Goal: Transaction & Acquisition: Book appointment/travel/reservation

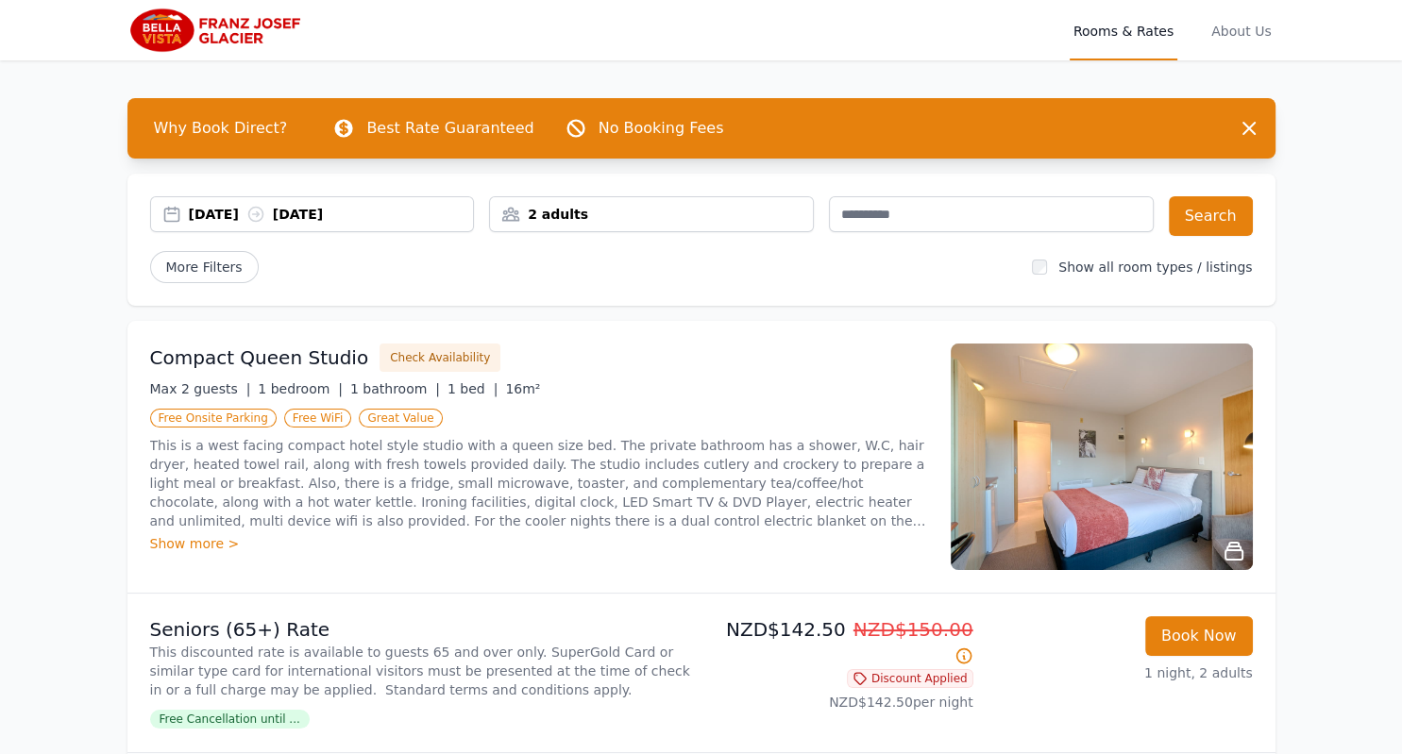
click at [256, 216] on div "[DATE] [DATE]" at bounding box center [331, 214] width 285 height 19
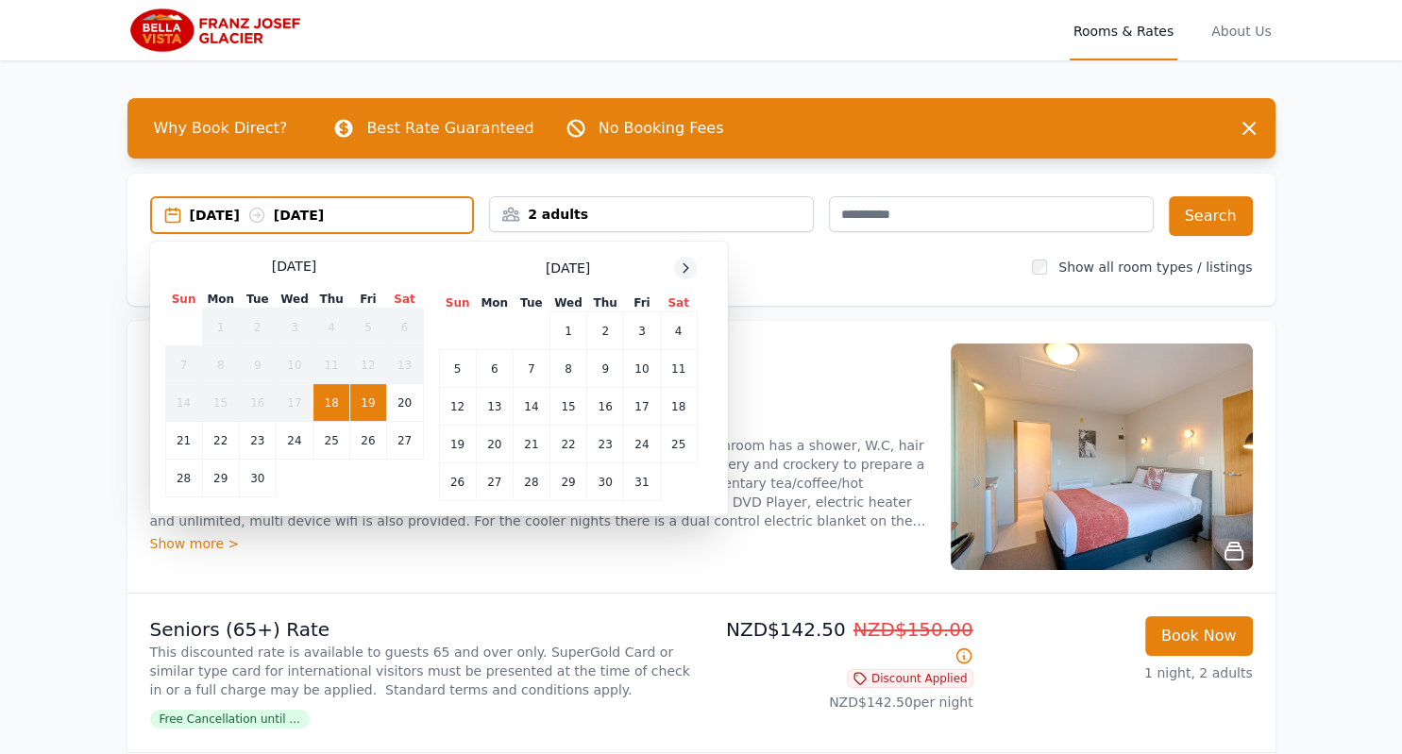
click at [682, 266] on icon at bounding box center [685, 268] width 15 height 15
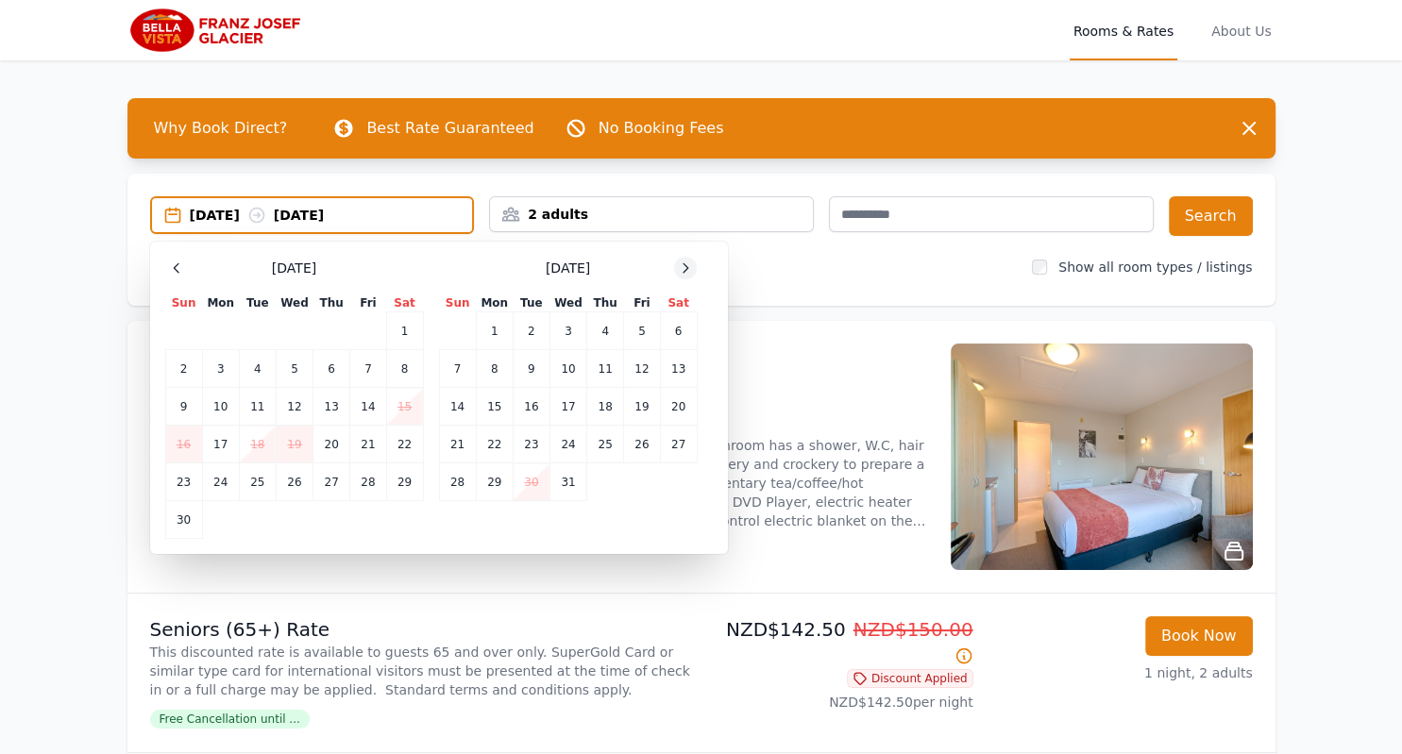
click at [682, 266] on icon at bounding box center [685, 268] width 15 height 15
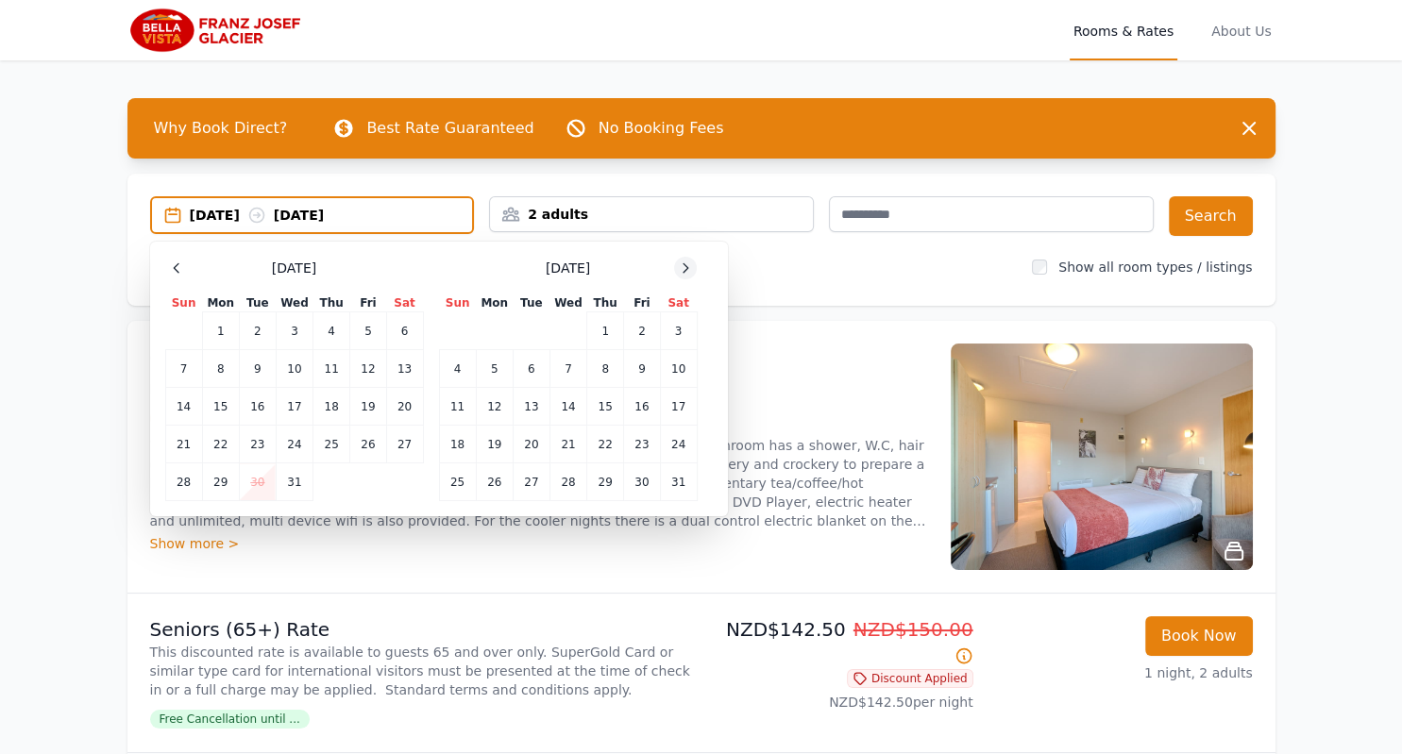
click at [682, 266] on icon at bounding box center [685, 268] width 15 height 15
click at [678, 377] on td "14" at bounding box center [678, 369] width 37 height 38
click at [496, 403] on td "16" at bounding box center [494, 407] width 37 height 38
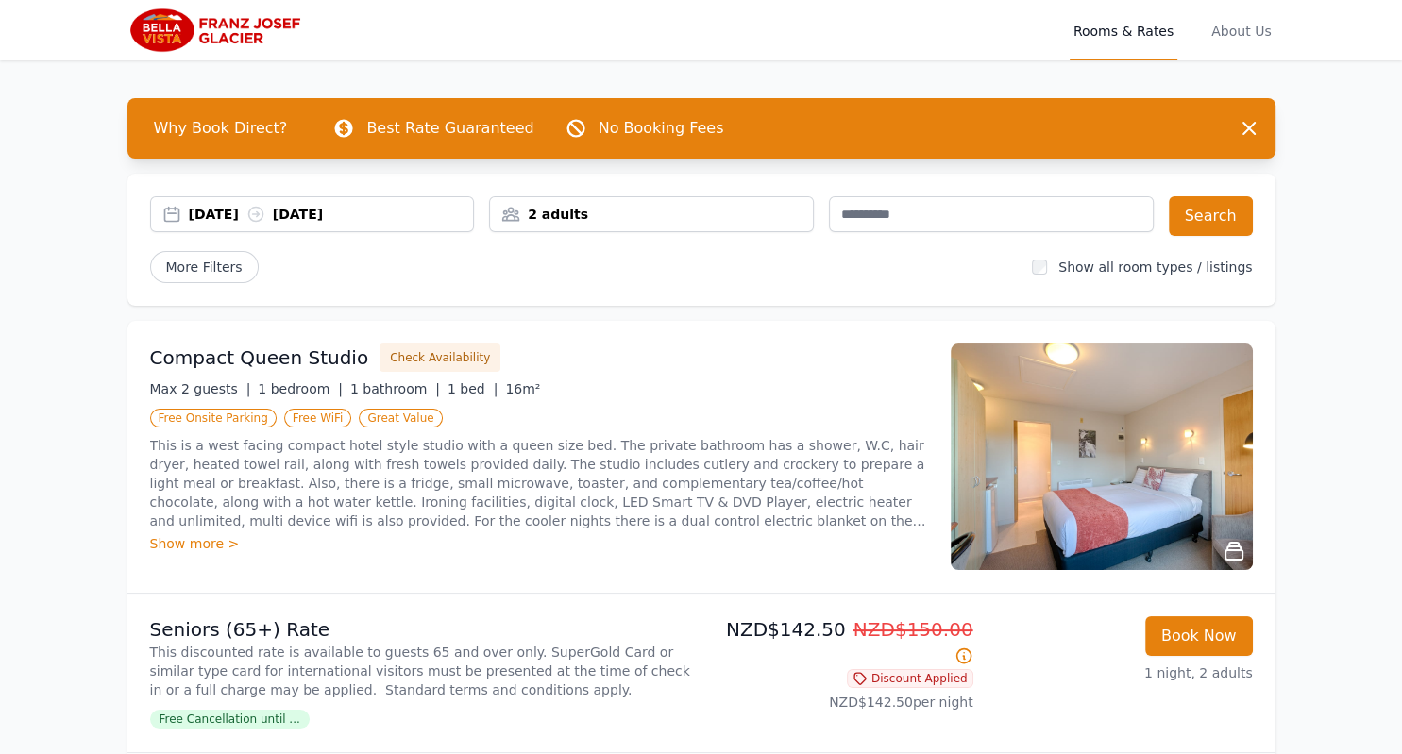
click at [1256, 213] on div "[DATE] [DATE] 2 adults Search More Filters Show all room types / listings" at bounding box center [701, 240] width 1148 height 132
click at [1239, 213] on button "Search" at bounding box center [1211, 216] width 84 height 40
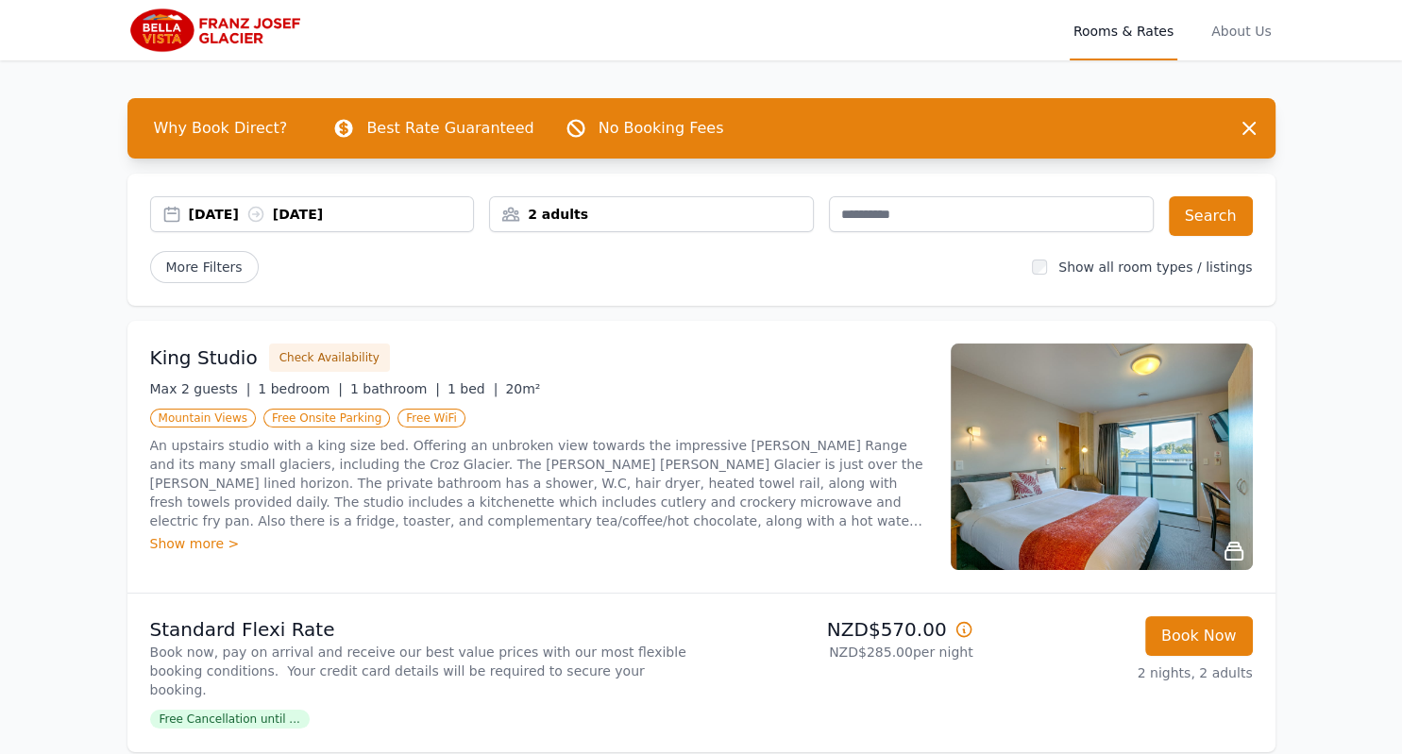
click at [1100, 483] on img at bounding box center [1102, 457] width 302 height 227
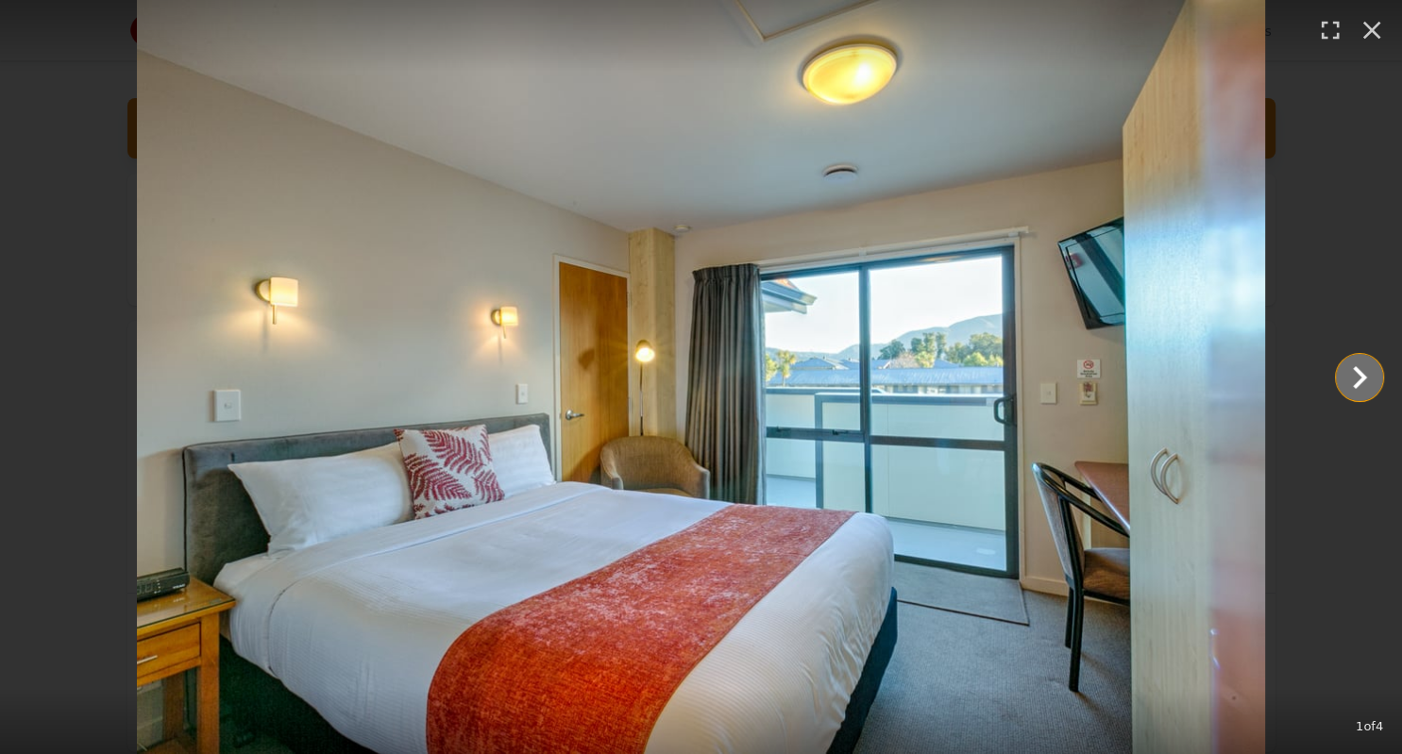
click at [1352, 381] on icon "Show slide 2 of 4" at bounding box center [1359, 377] width 45 height 45
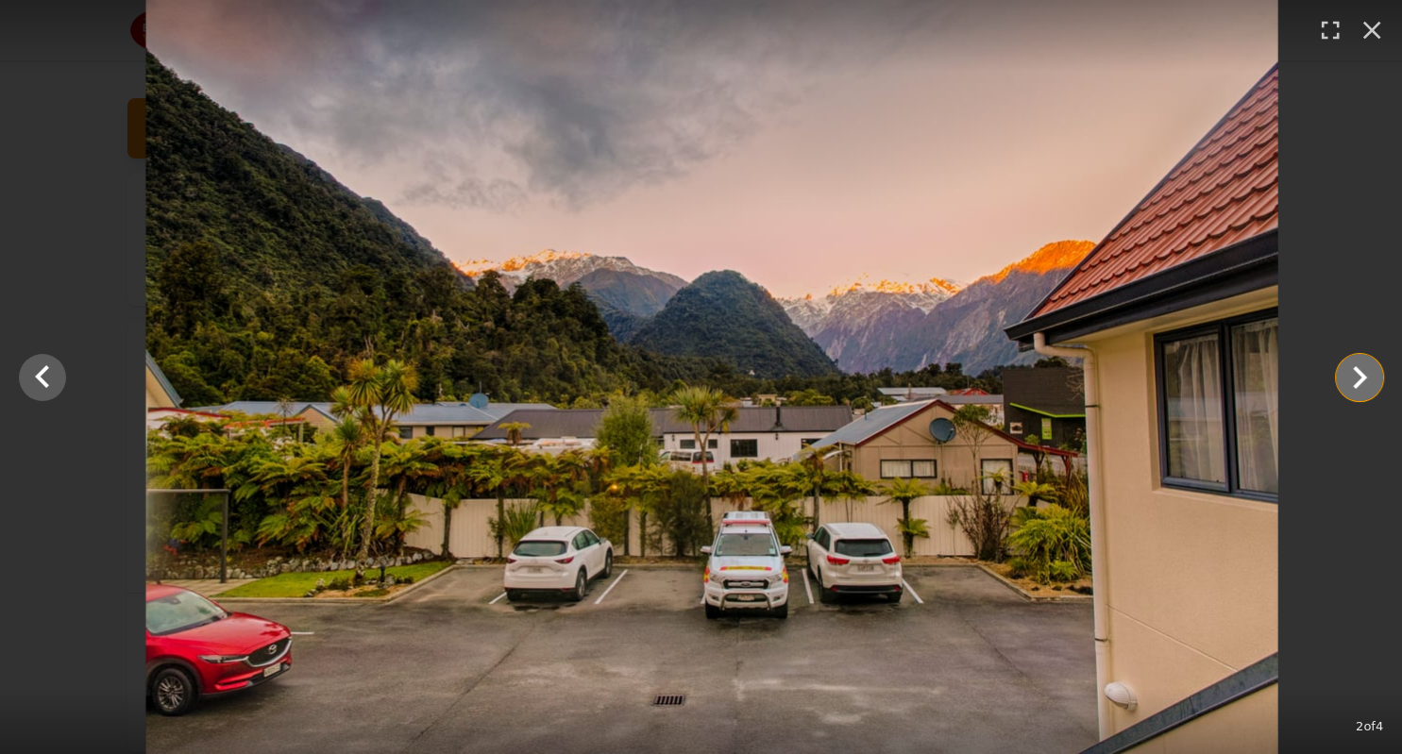
click at [1352, 381] on icon "Show slide 3 of 4" at bounding box center [1359, 377] width 45 height 45
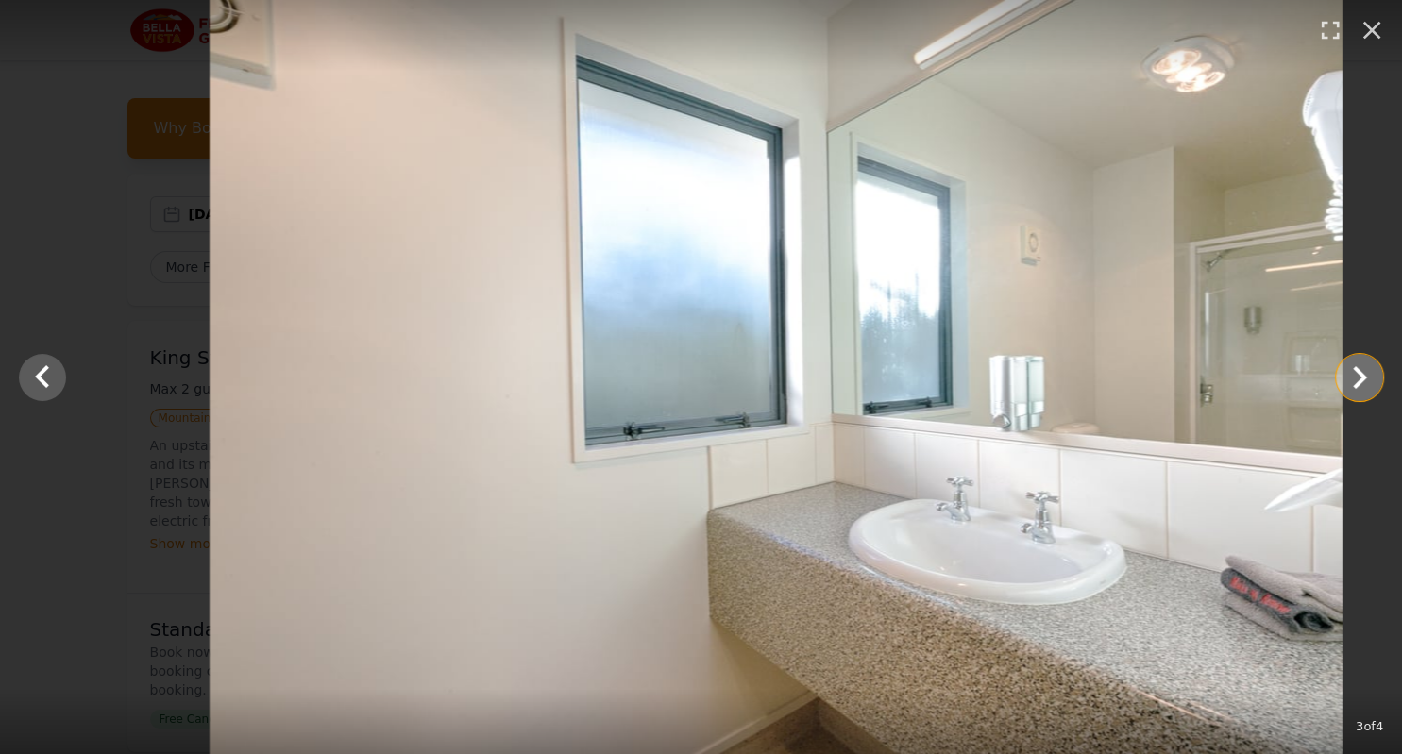
click at [1354, 376] on icon "Show slide 4 of 4" at bounding box center [1359, 377] width 45 height 45
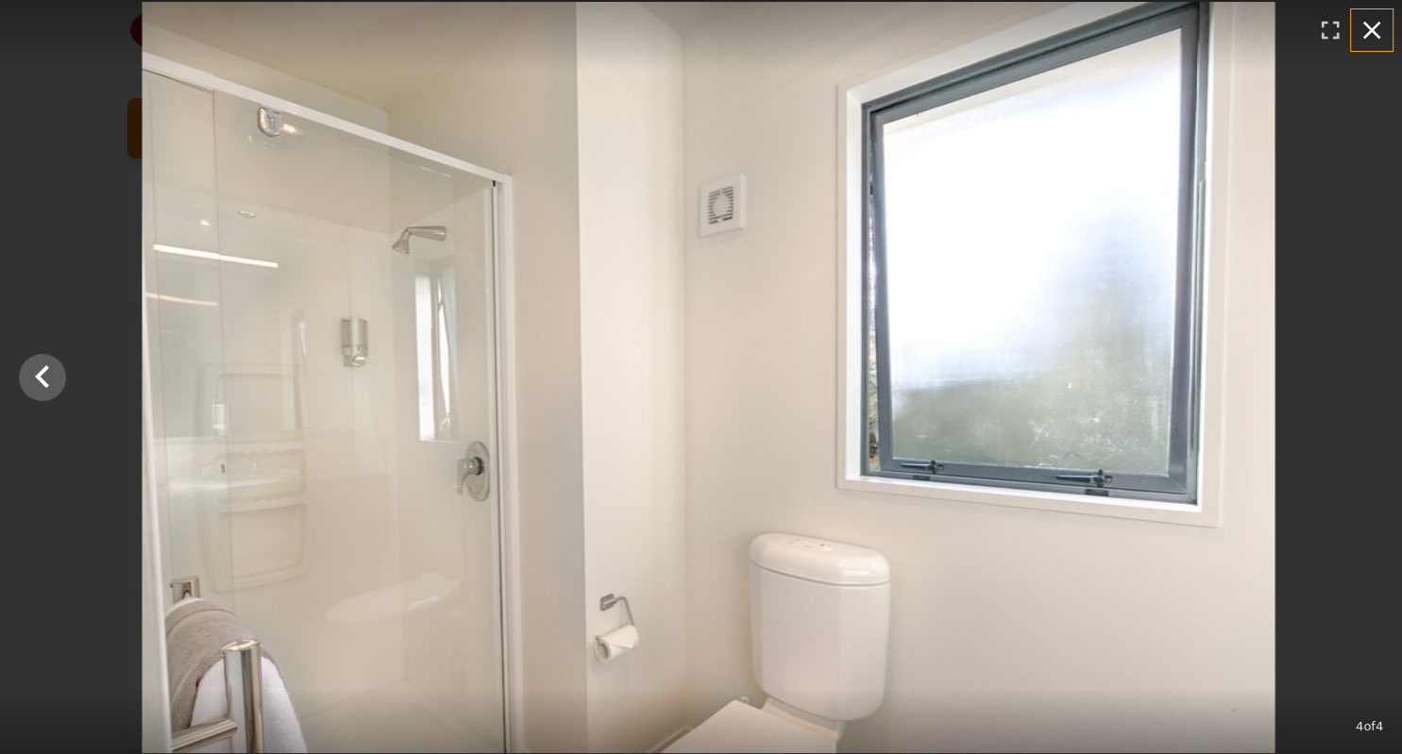
click at [1366, 32] on icon "button" at bounding box center [1372, 30] width 30 height 30
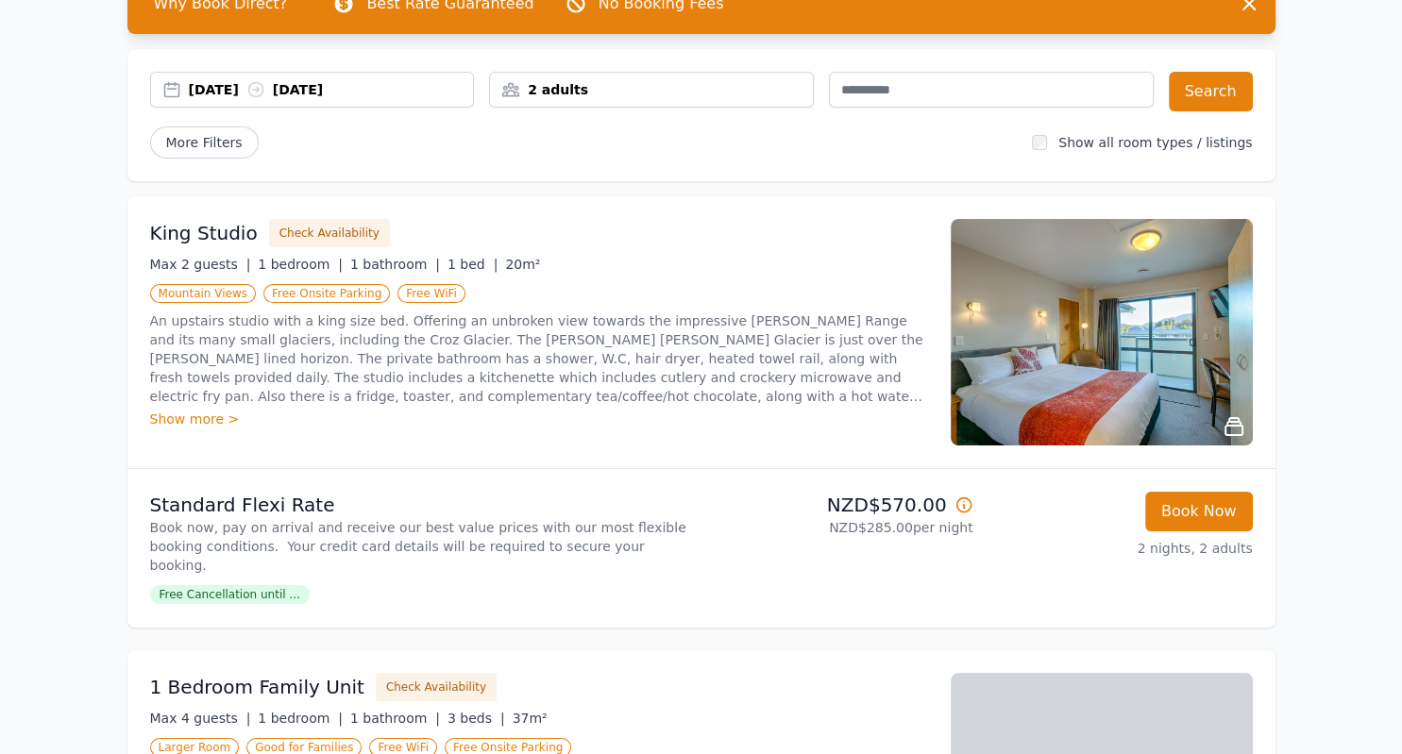
scroll to position [298, 0]
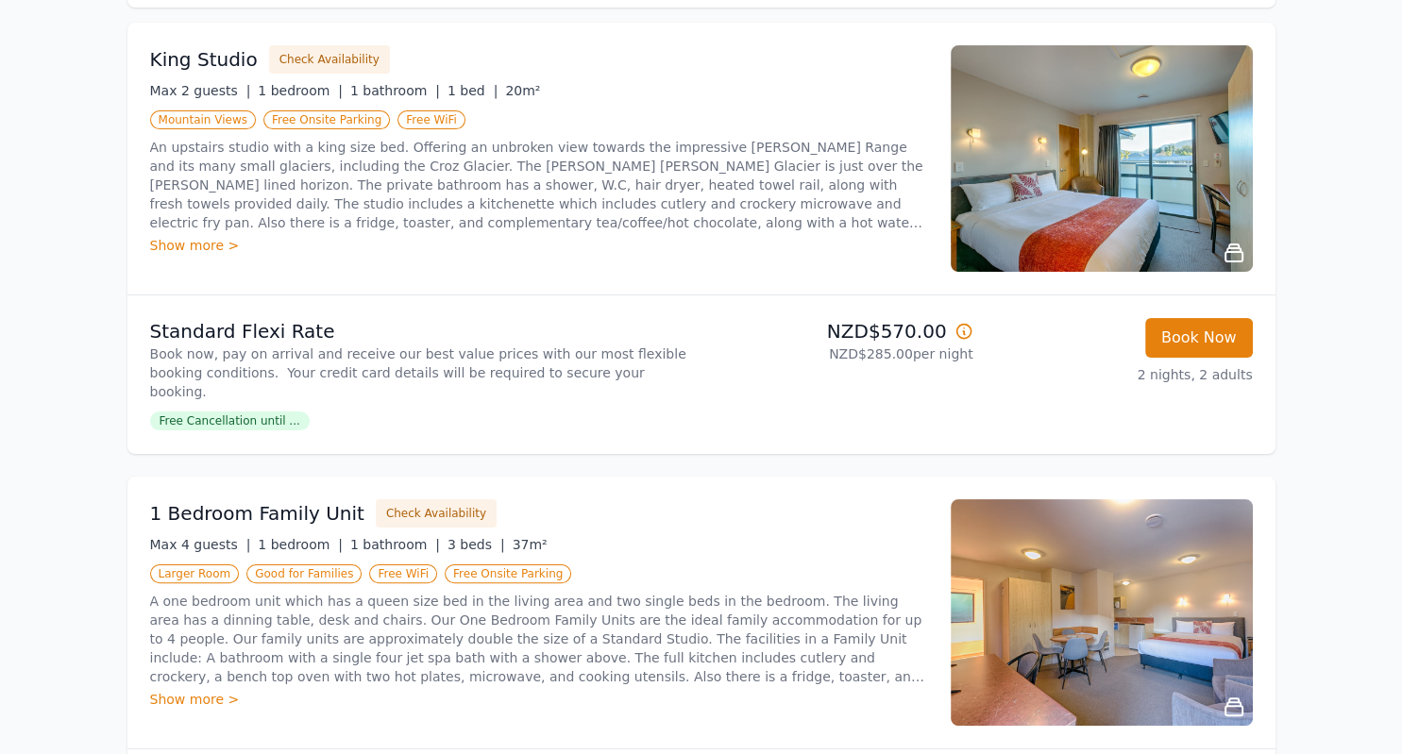
click at [1093, 576] on img at bounding box center [1102, 612] width 302 height 227
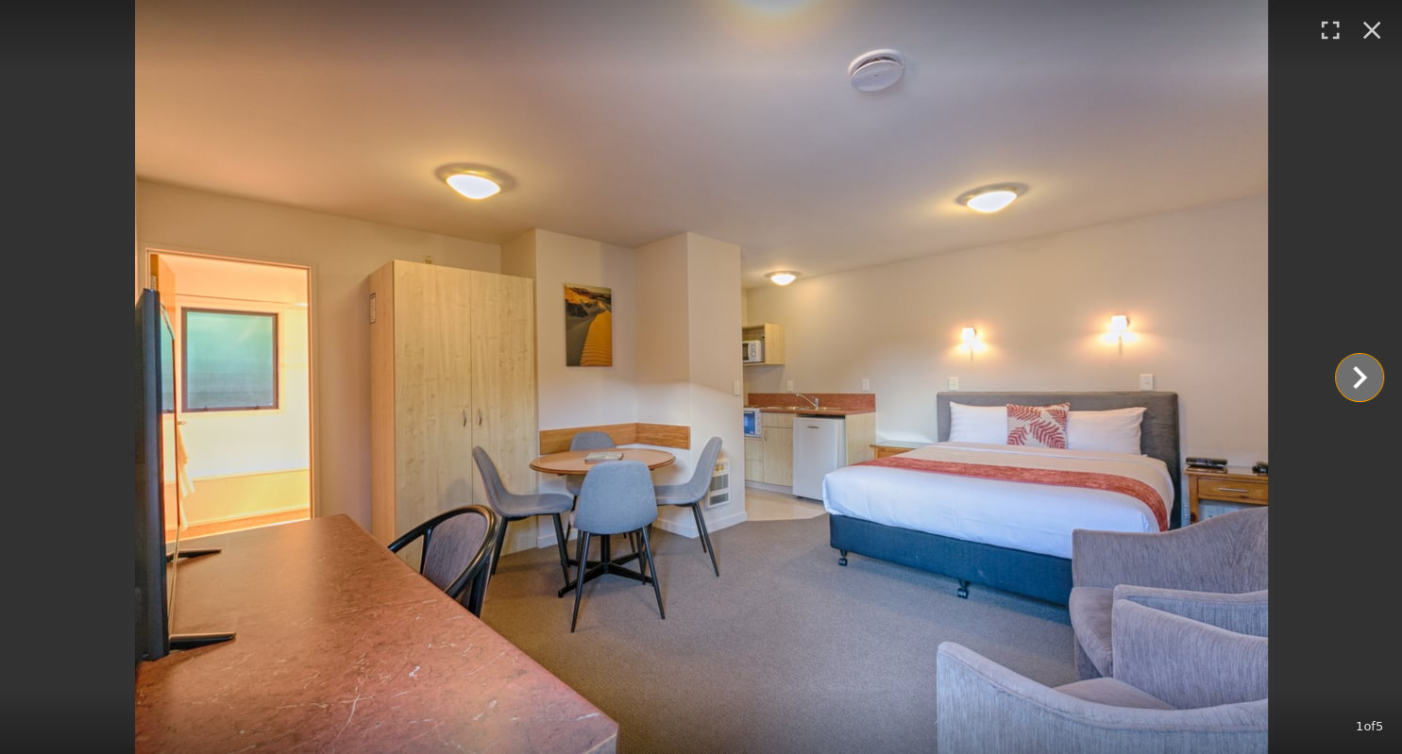
click at [1353, 378] on icon "Show slide 2 of 5" at bounding box center [1359, 377] width 45 height 45
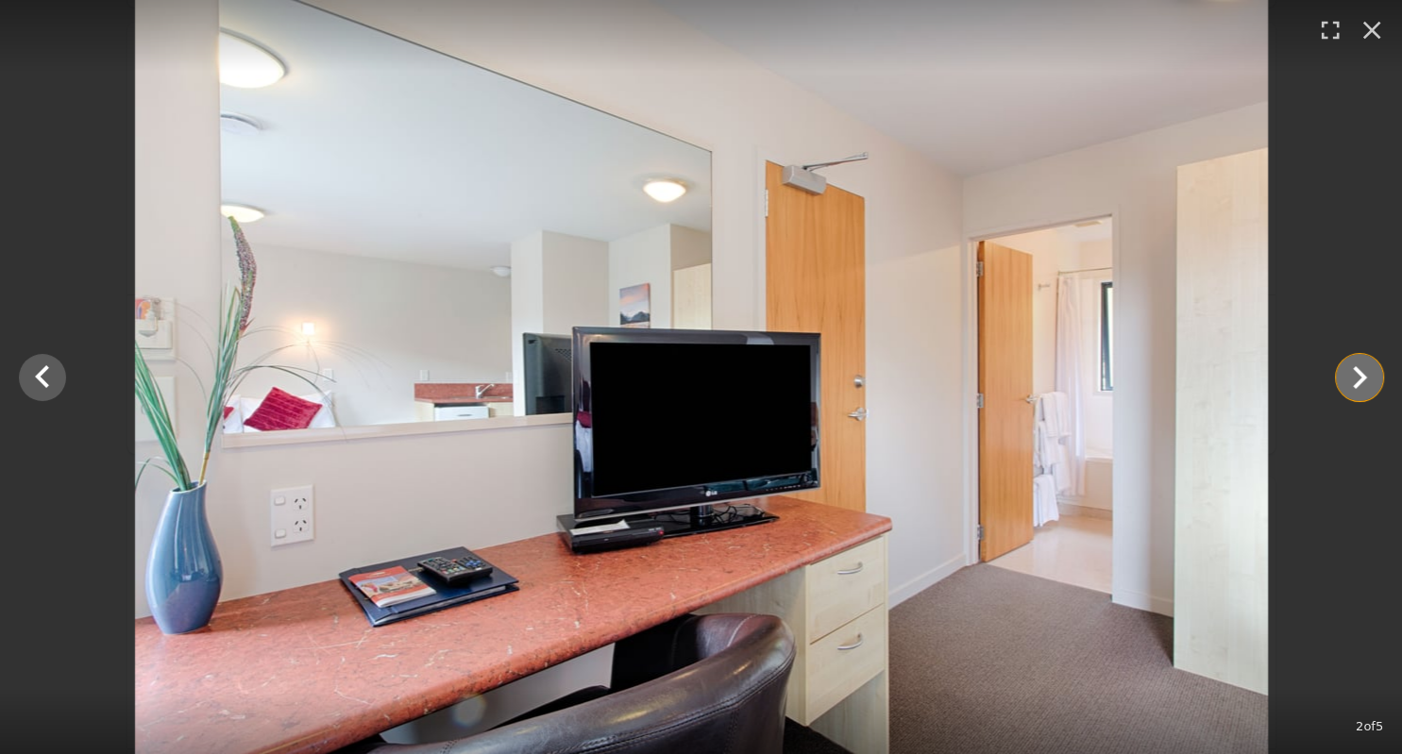
click at [1353, 378] on icon "Show slide 3 of 5" at bounding box center [1359, 377] width 45 height 45
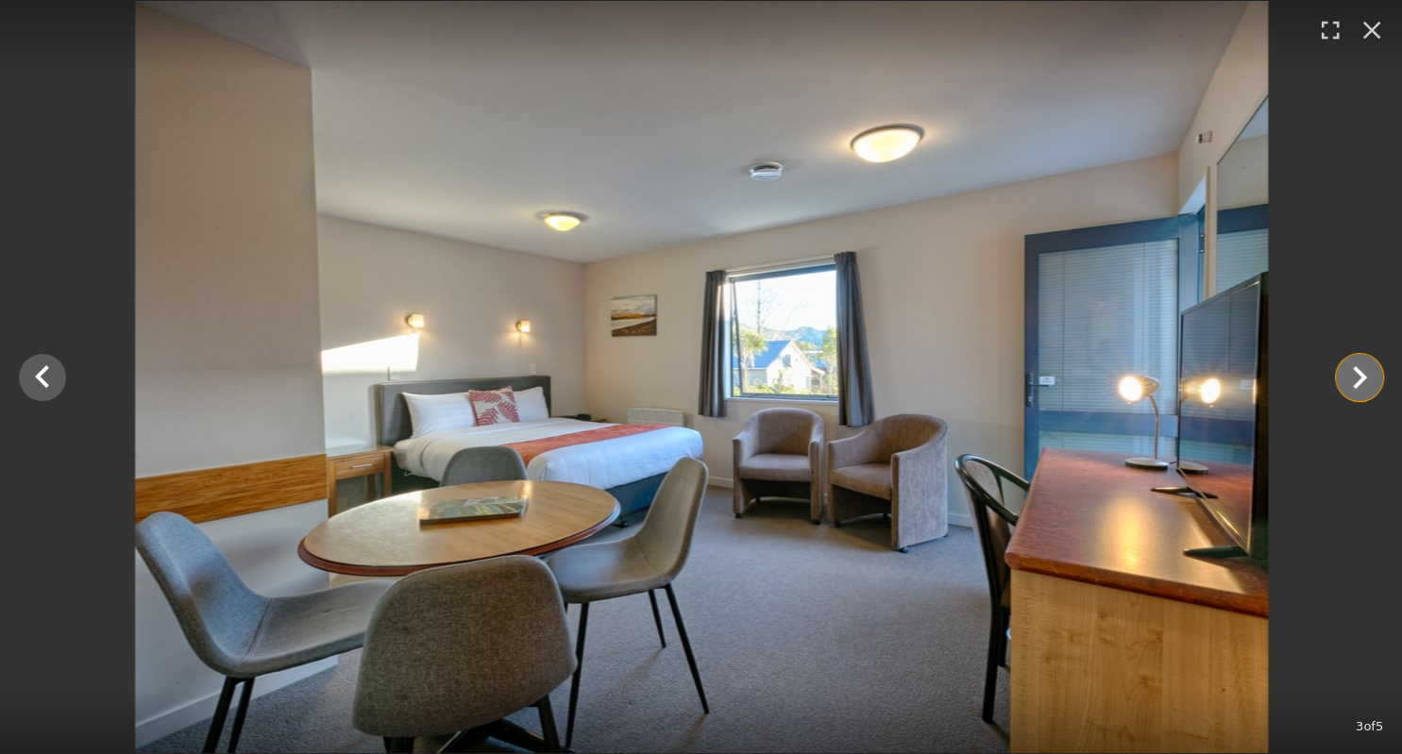
click at [1356, 378] on icon "Show slide 4 of 5" at bounding box center [1359, 377] width 45 height 45
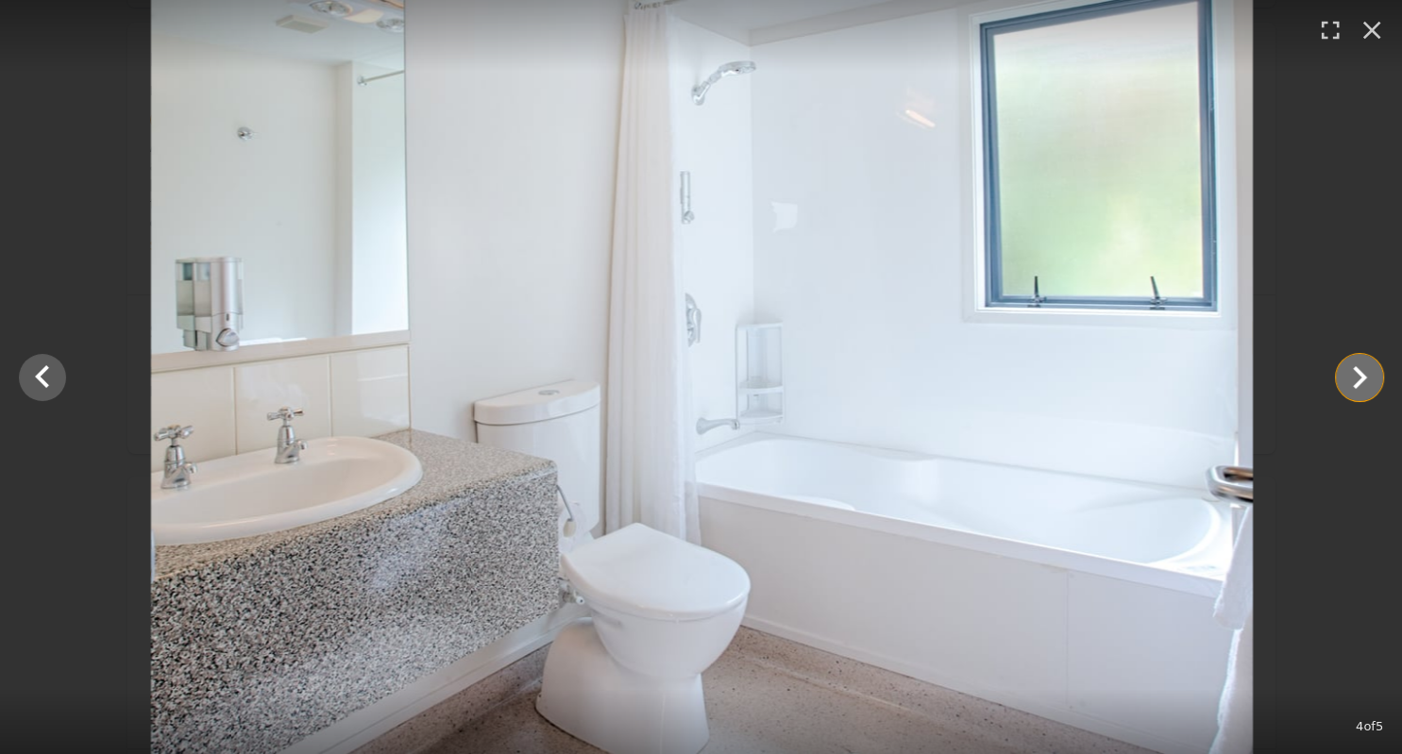
click at [1357, 378] on icon "Show slide 5 of 5" at bounding box center [1359, 377] width 45 height 45
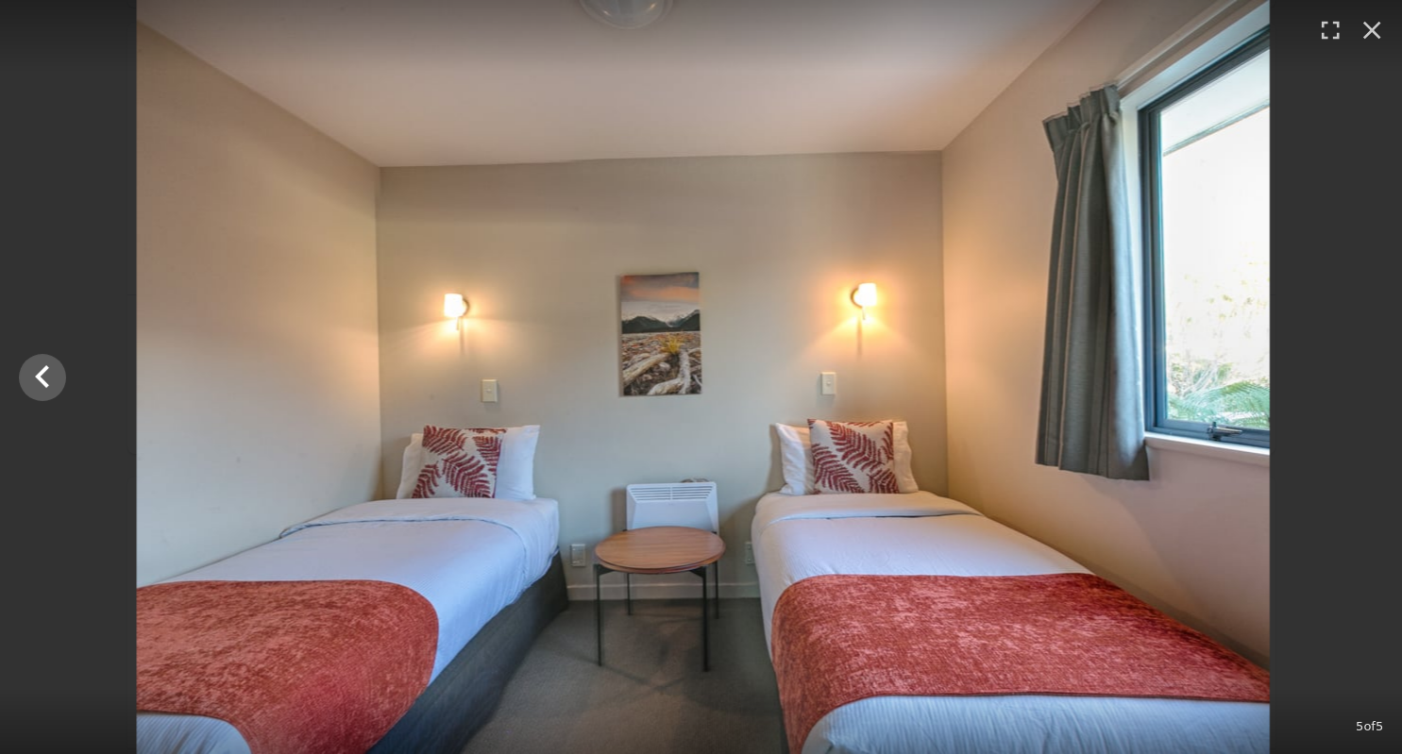
click at [1357, 378] on div at bounding box center [703, 377] width 1402 height 754
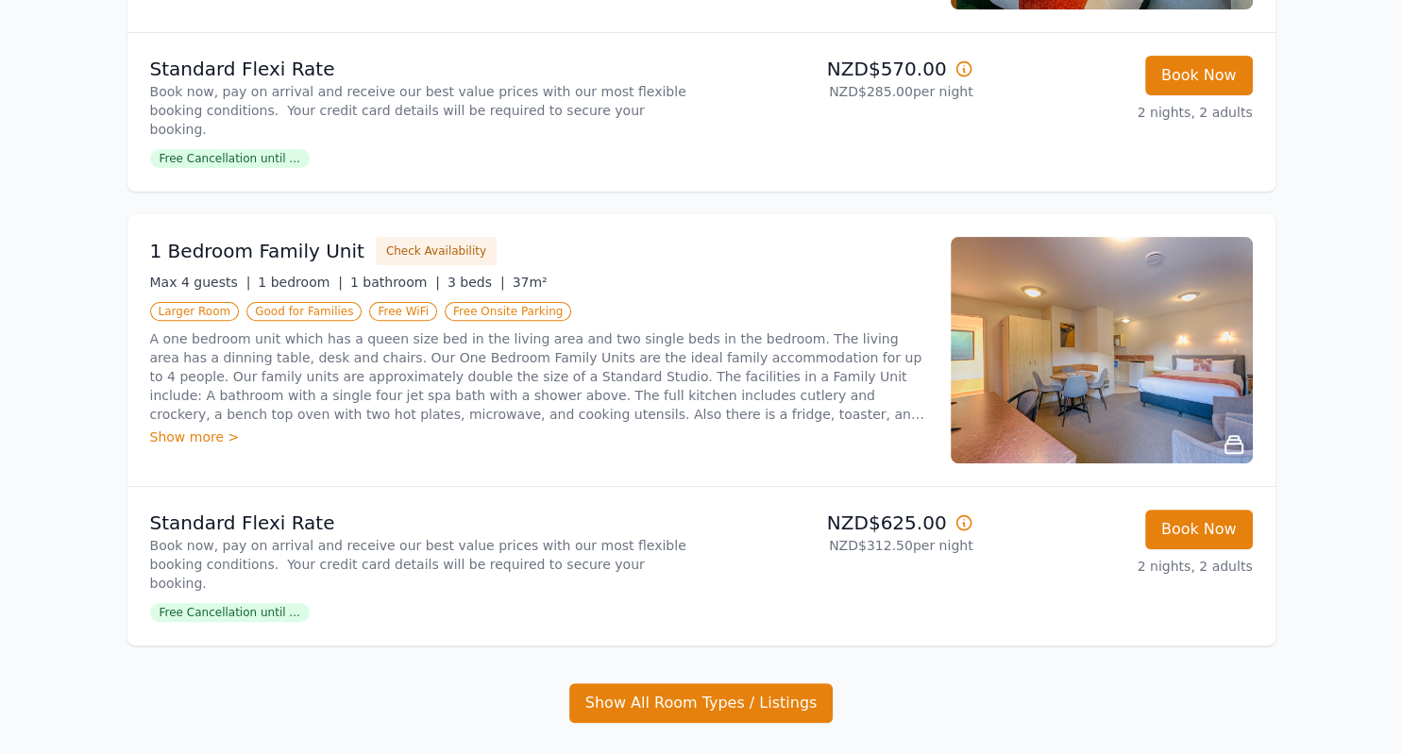
scroll to position [598, 0]
